Goal: Task Accomplishment & Management: Manage account settings

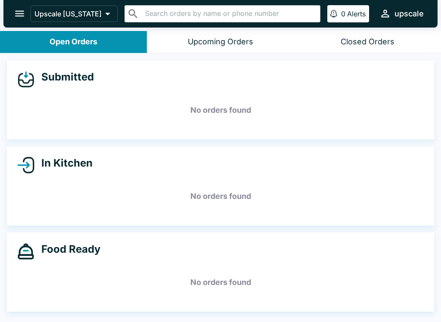
click at [368, 37] on div "Closed Orders" at bounding box center [368, 42] width 54 height 10
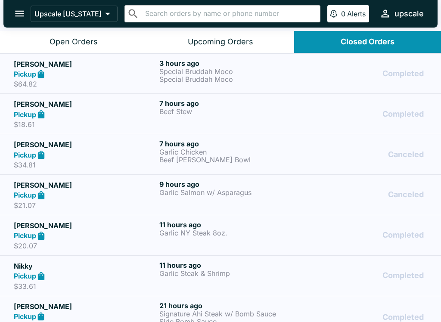
click at [53, 74] on div "Pickup" at bounding box center [85, 74] width 142 height 10
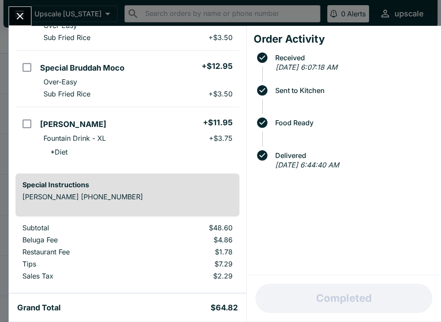
scroll to position [107, 0]
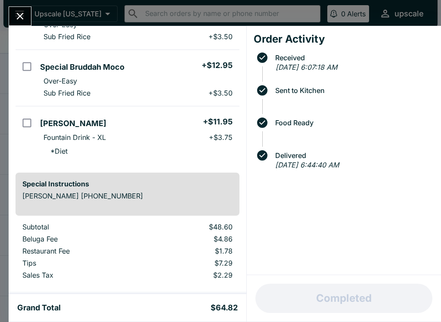
click at [19, 17] on icon "Close" at bounding box center [20, 16] width 7 height 7
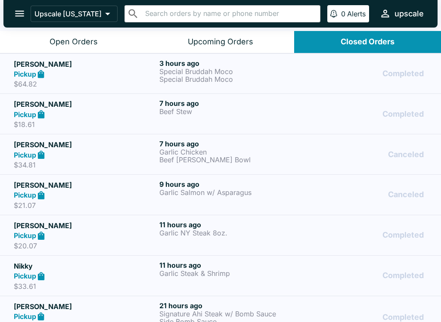
click at [50, 105] on h5 "[PERSON_NAME]" at bounding box center [85, 104] width 142 height 10
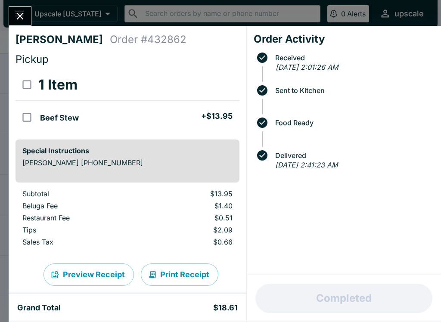
click at [22, 14] on icon "Close" at bounding box center [20, 16] width 12 height 12
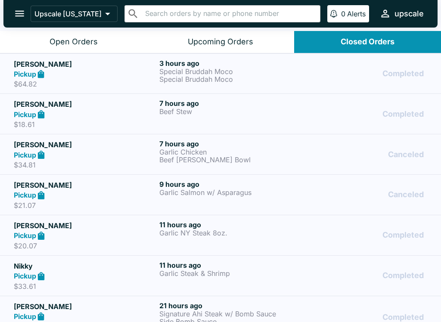
click at [49, 158] on div "Pickup" at bounding box center [85, 155] width 142 height 10
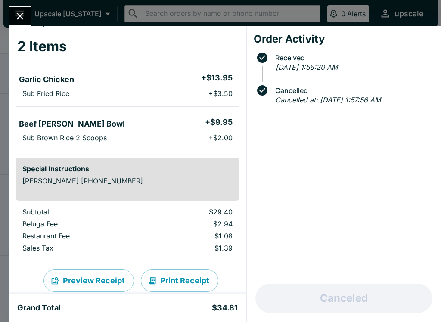
scroll to position [39, 0]
click at [16, 15] on icon "Close" at bounding box center [20, 16] width 12 height 12
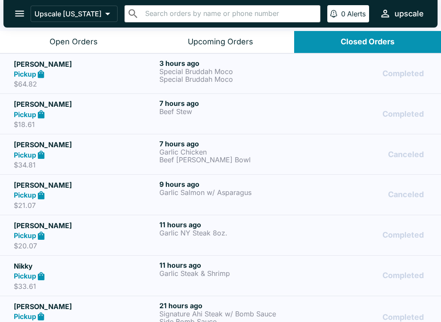
click at [20, 12] on icon "open drawer" at bounding box center [20, 14] width 12 height 12
click at [44, 202] on p "$21.07" at bounding box center [85, 205] width 142 height 9
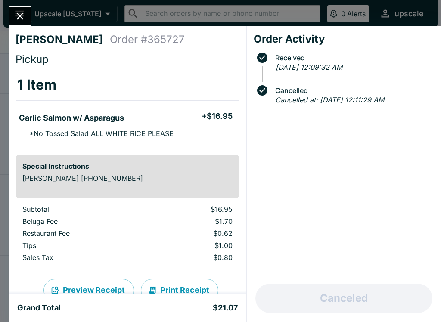
click at [26, 11] on icon "Close" at bounding box center [20, 16] width 12 height 12
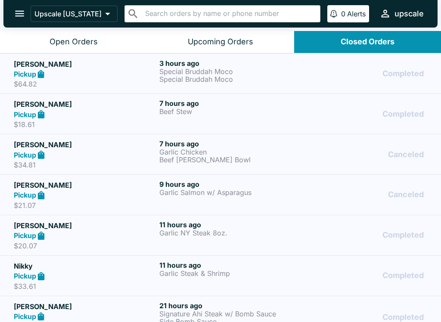
click at [79, 283] on p "$33.61" at bounding box center [85, 286] width 142 height 9
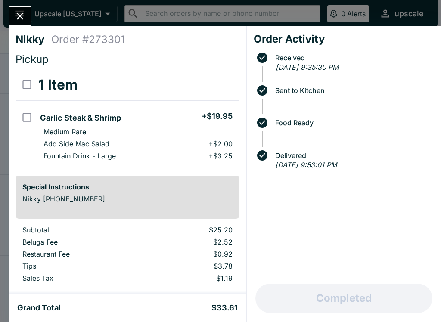
click at [19, 18] on icon "Close" at bounding box center [20, 16] width 7 height 7
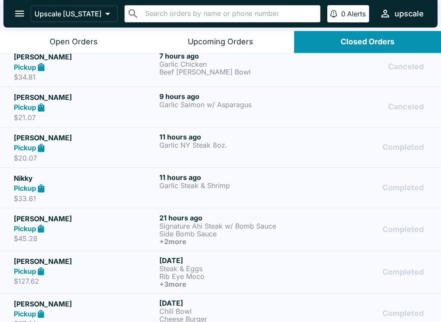
scroll to position [88, 0]
click at [68, 224] on div "Pickup" at bounding box center [85, 228] width 142 height 10
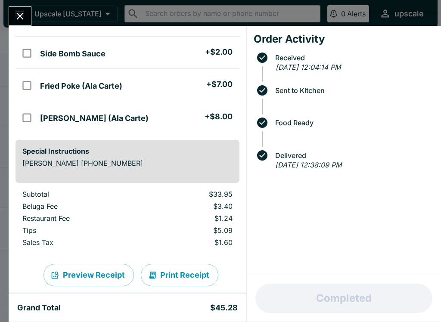
scroll to position [108, 0]
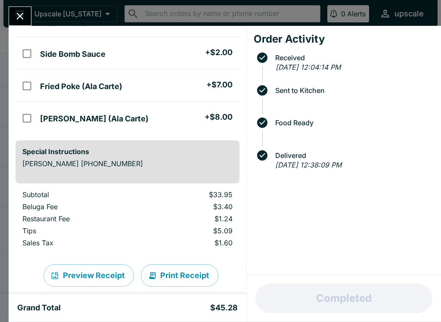
click at [24, 7] on button "Close" at bounding box center [20, 16] width 22 height 19
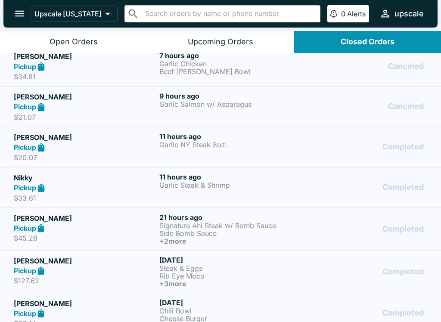
click at [31, 267] on strong "Pickup" at bounding box center [25, 270] width 22 height 9
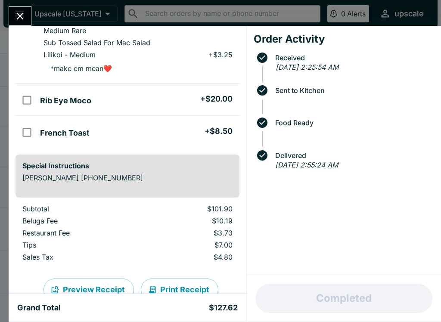
scroll to position [226, 0]
click at [25, 15] on icon "Close" at bounding box center [20, 16] width 12 height 12
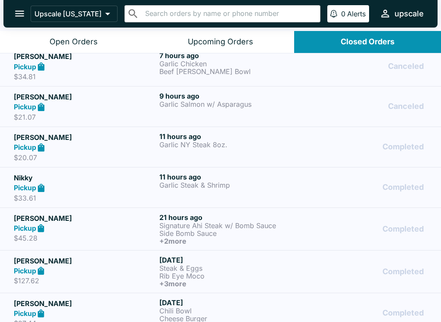
click at [363, 33] on button "Closed Orders" at bounding box center [367, 42] width 147 height 22
click at [76, 35] on button "Open Orders" at bounding box center [73, 42] width 147 height 22
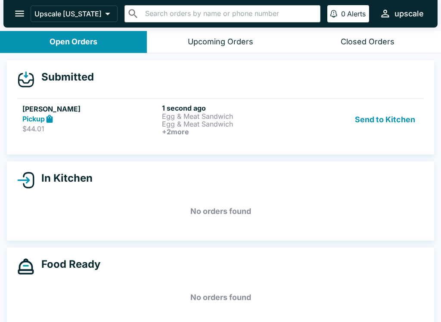
click at [375, 112] on button "Send to Kitchen" at bounding box center [384, 120] width 67 height 32
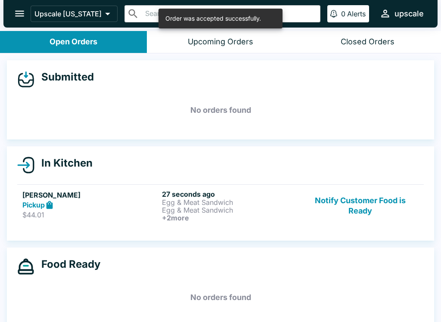
click at [56, 198] on h5 "[PERSON_NAME]" at bounding box center [90, 195] width 136 height 10
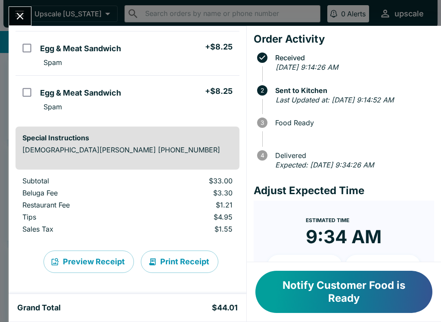
scroll to position [158, 0]
click at [164, 259] on button "Print Receipt" at bounding box center [179, 262] width 77 height 22
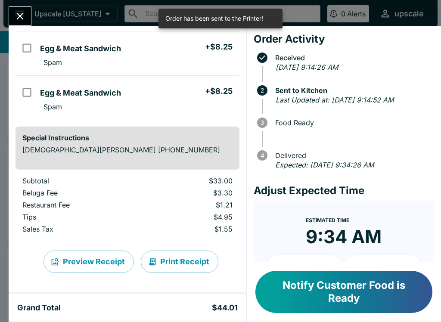
click at [160, 258] on button "Print Receipt" at bounding box center [179, 262] width 77 height 22
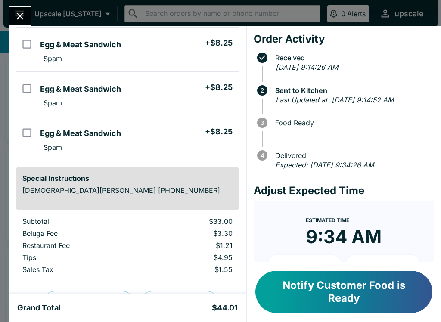
scroll to position [116, 0]
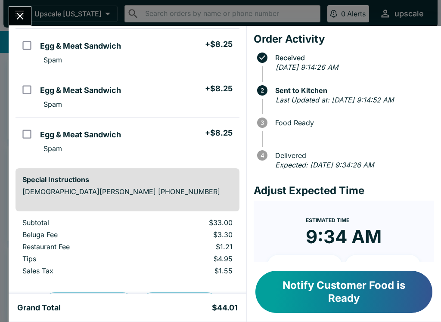
click at [333, 289] on button "Notify Customer Food is Ready" at bounding box center [343, 292] width 177 height 42
